Goal: Use online tool/utility: Use online tool/utility

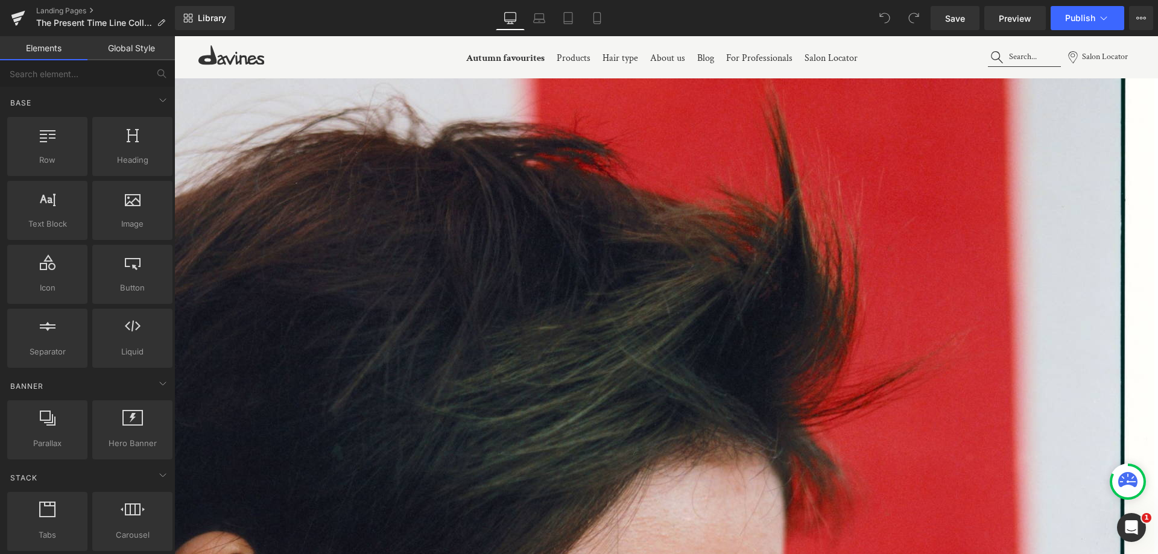
scroll to position [1025, 0]
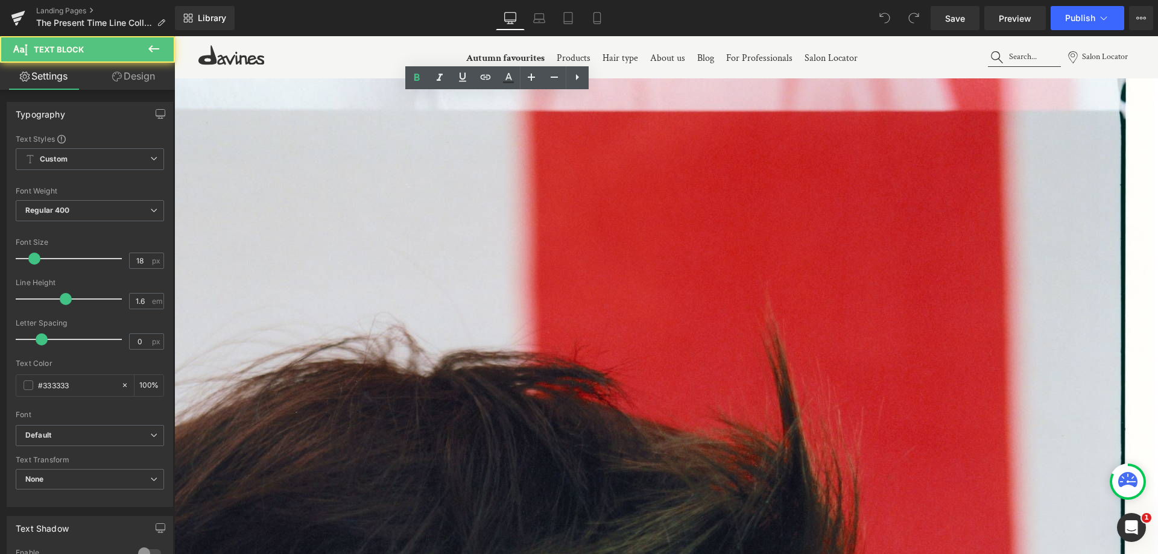
drag, startPoint x: 620, startPoint y: 96, endPoint x: 631, endPoint y: 134, distance: 39.5
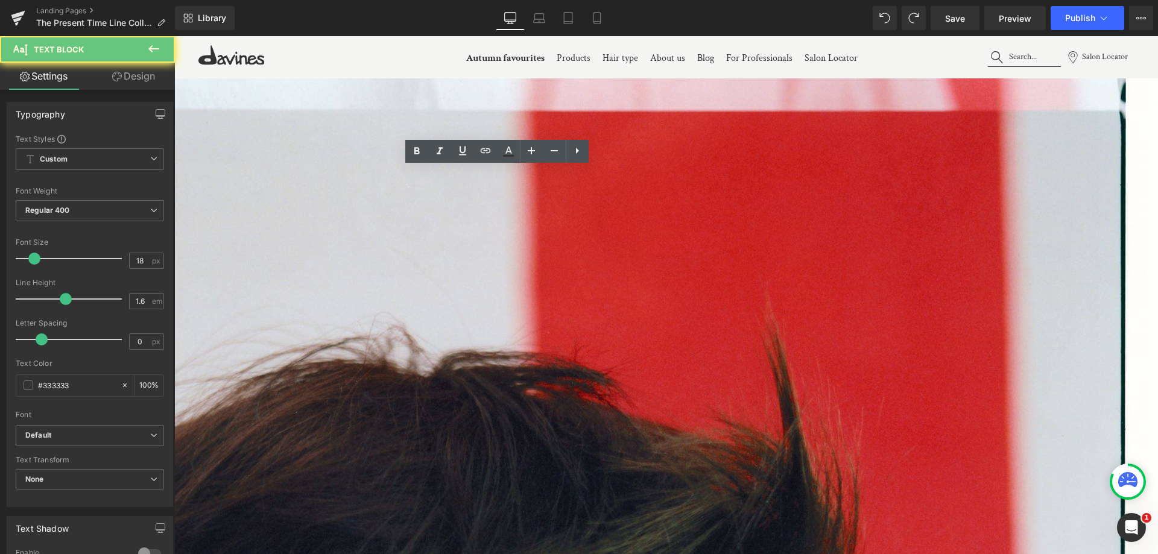
copy p "Just one colour service restores hair lipids by up to 76%¹."
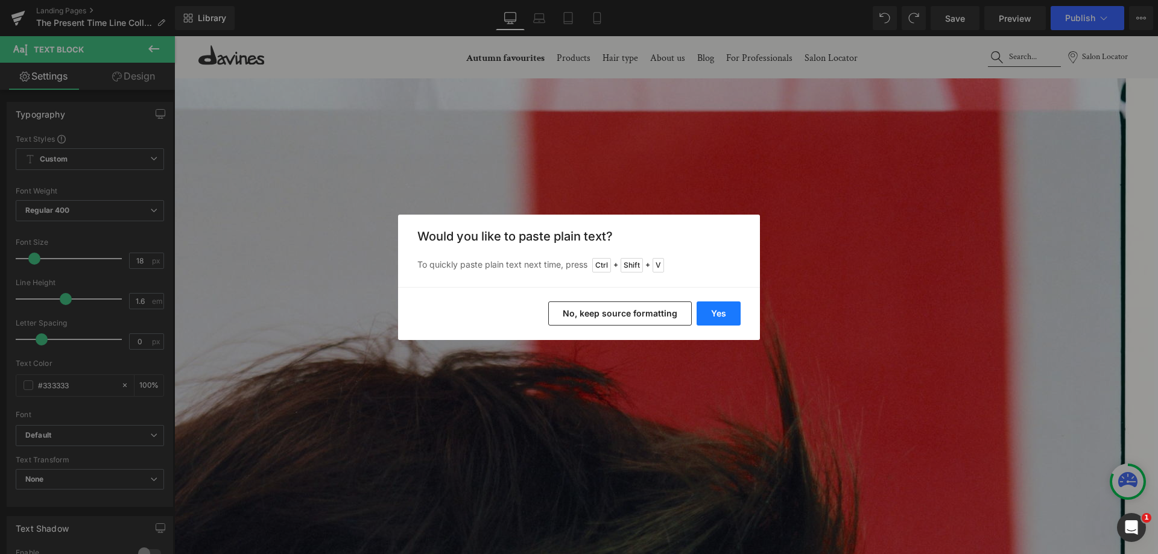
click at [713, 323] on button "Yes" at bounding box center [718, 314] width 44 height 24
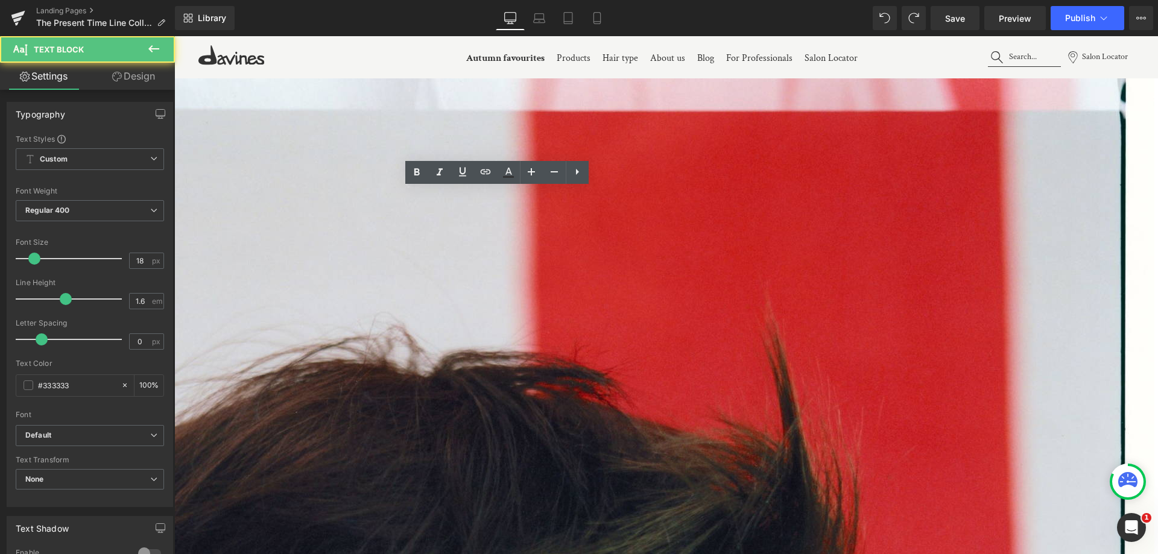
copy p "Hair is strengthened, with up to 34%² more resistance to breakage and up to 43%…"
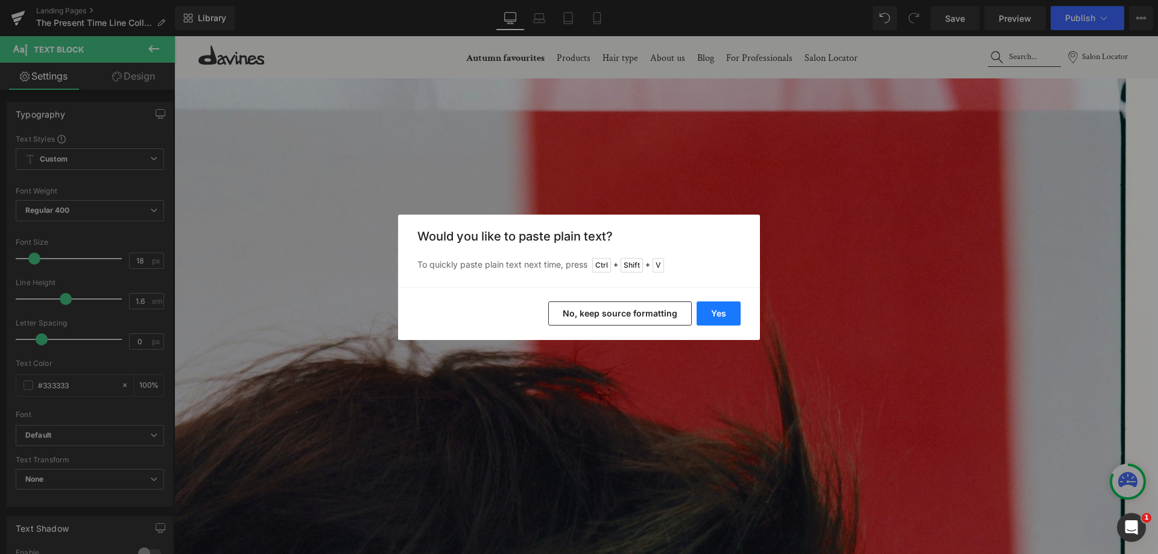
click at [724, 309] on button "Yes" at bounding box center [718, 314] width 44 height 24
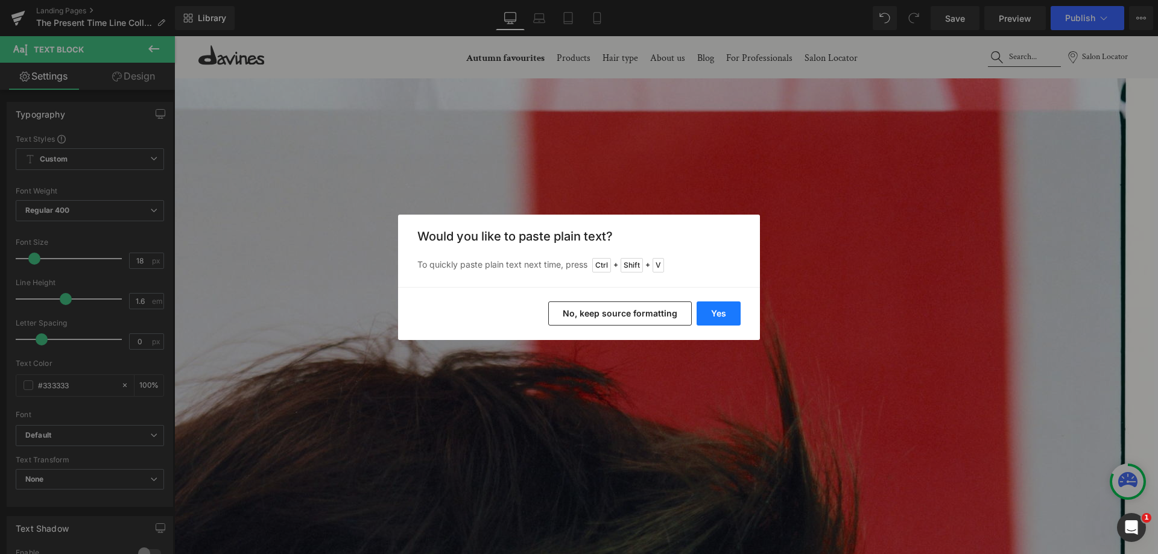
drag, startPoint x: 709, startPoint y: 316, endPoint x: 535, endPoint y: 277, distance: 178.5
click at [709, 316] on button "Yes" at bounding box center [718, 314] width 44 height 24
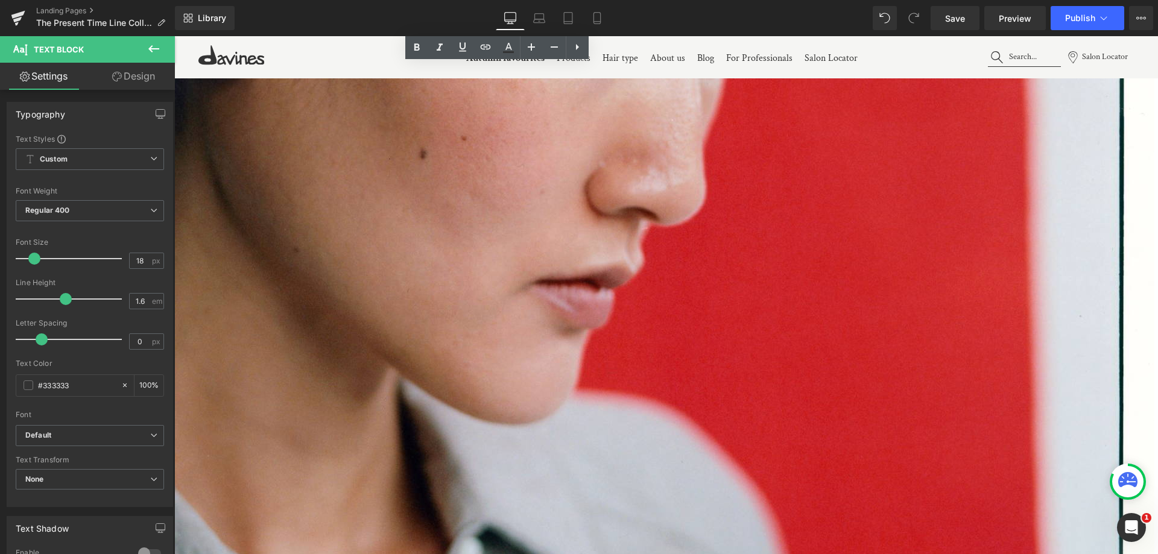
scroll to position [2171, 0]
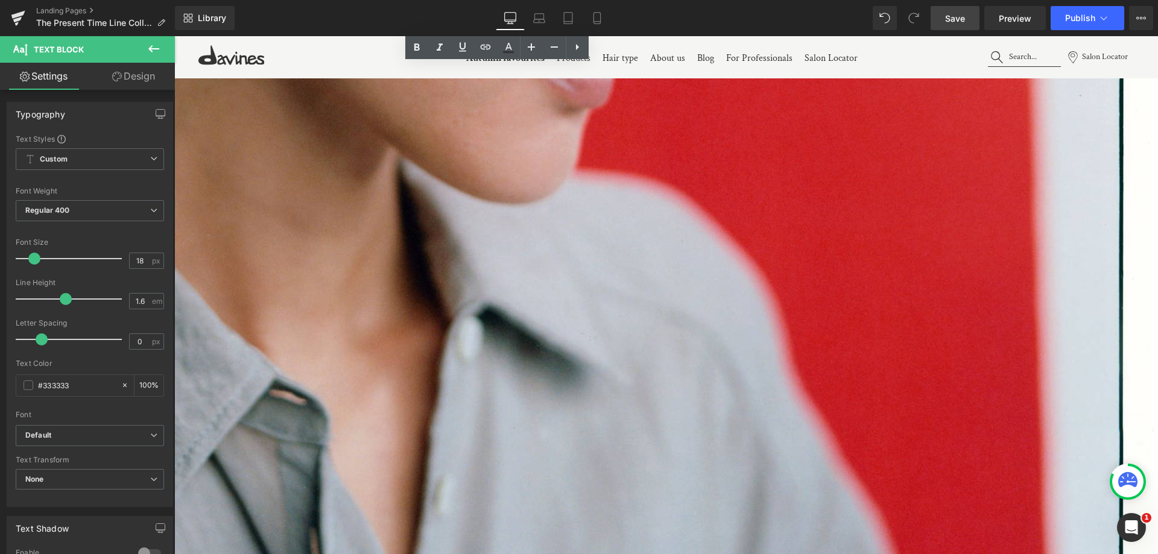
click at [963, 24] on span "Save" at bounding box center [955, 18] width 20 height 13
